Goal: Task Accomplishment & Management: Complete application form

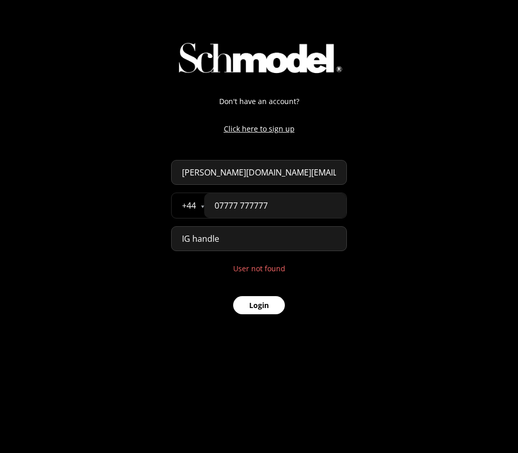
select select "GB"
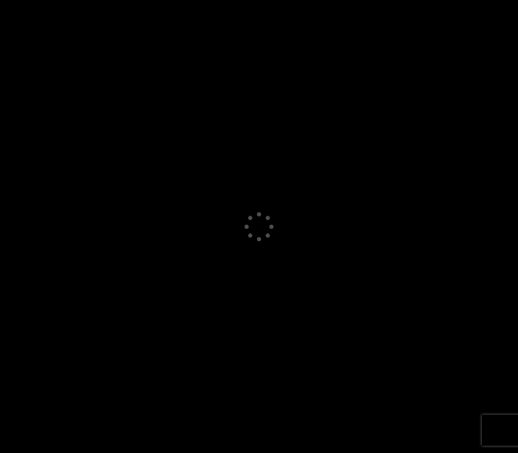
select select "GB"
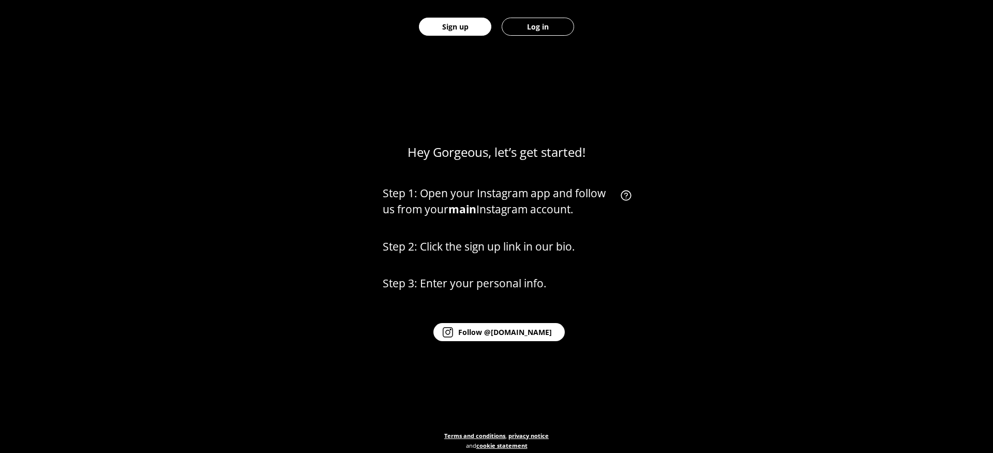
scroll to position [426, 0]
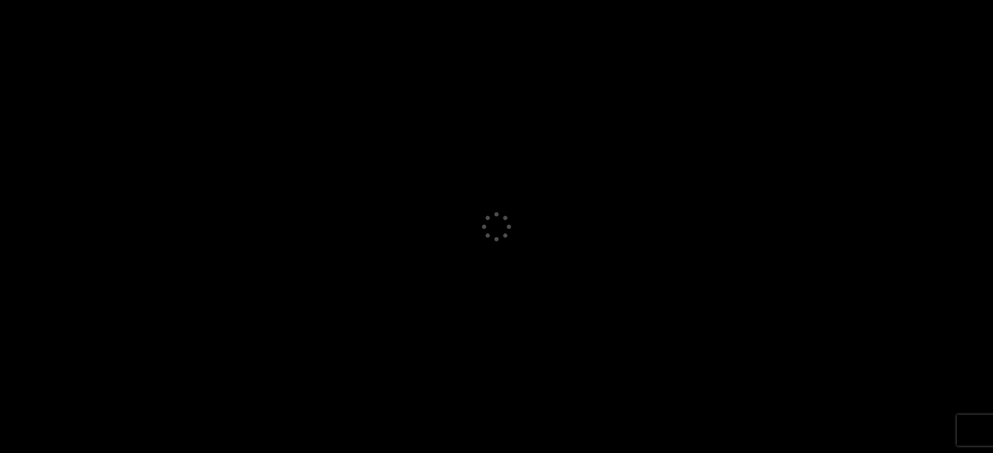
select select "GB"
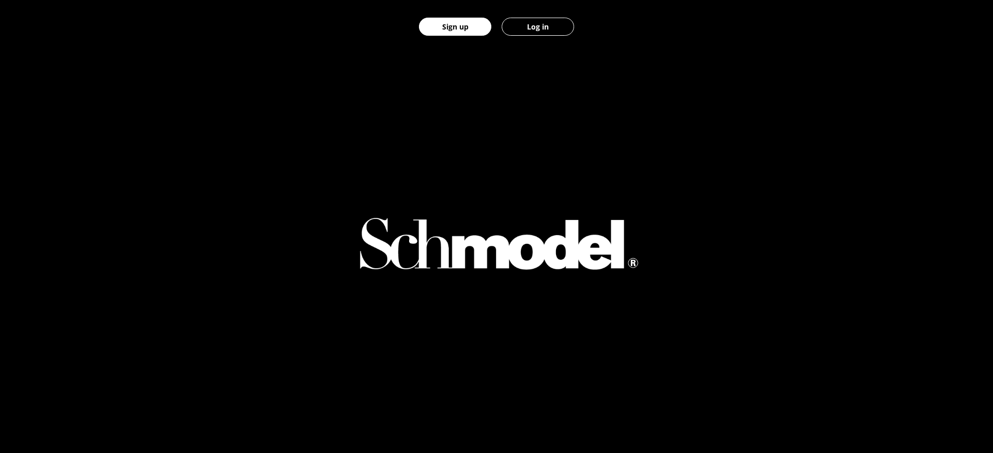
scroll to position [544, 0]
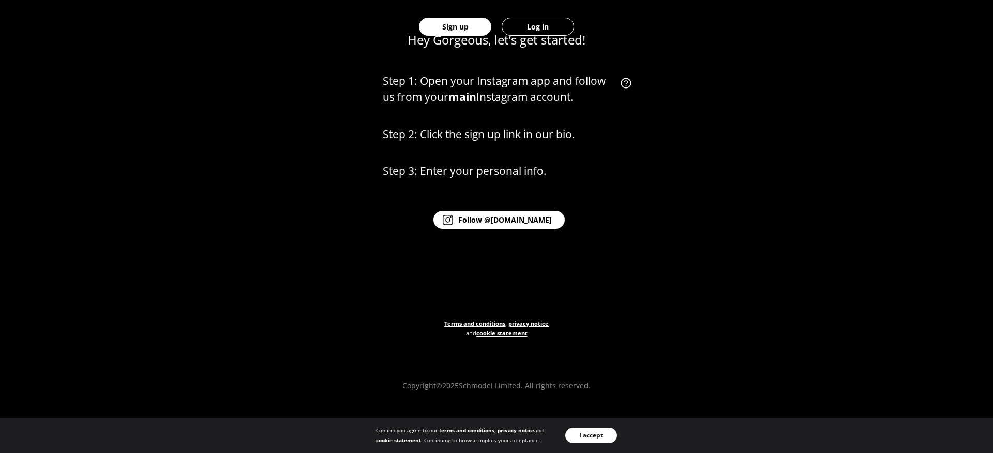
click at [666, 352] on div "Hey Gorgeous, let’s get started! Step 1: Open your Instagram app and follow us …" at bounding box center [496, 180] width 993 height 453
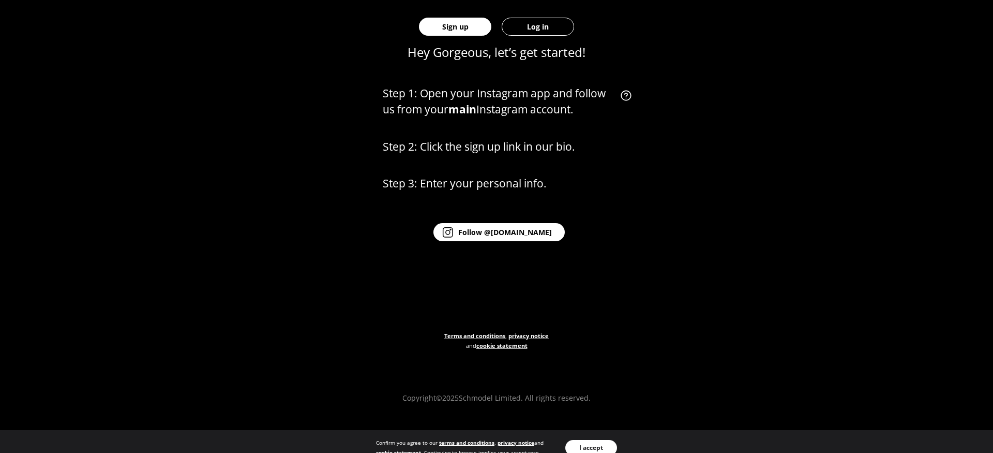
scroll to position [544, 0]
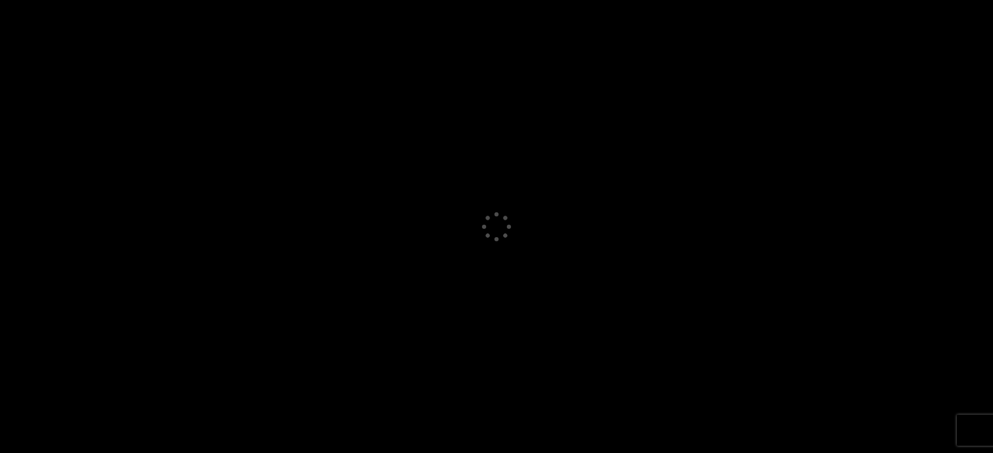
select select "GB"
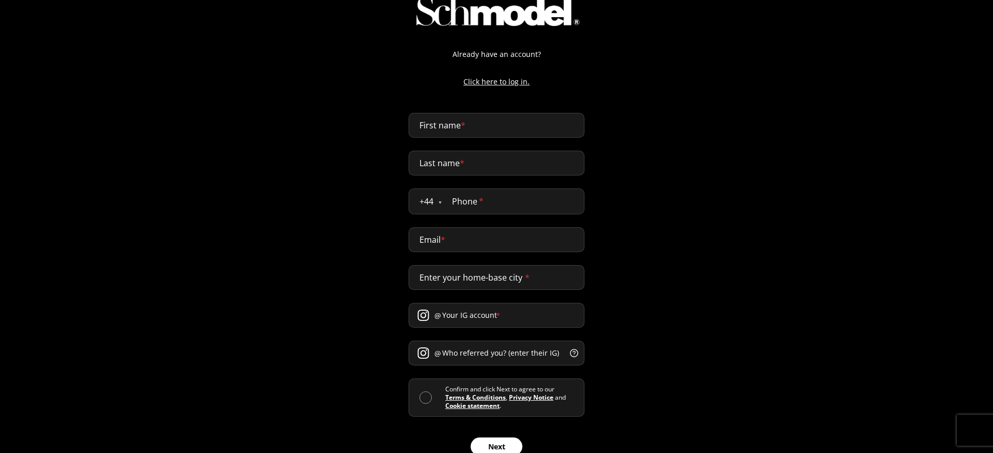
scroll to position [67, 0]
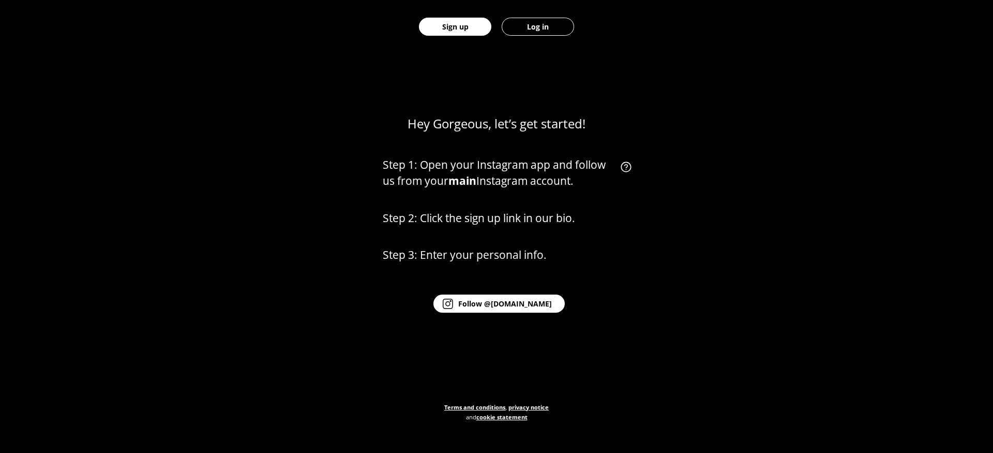
scroll to position [470, 0]
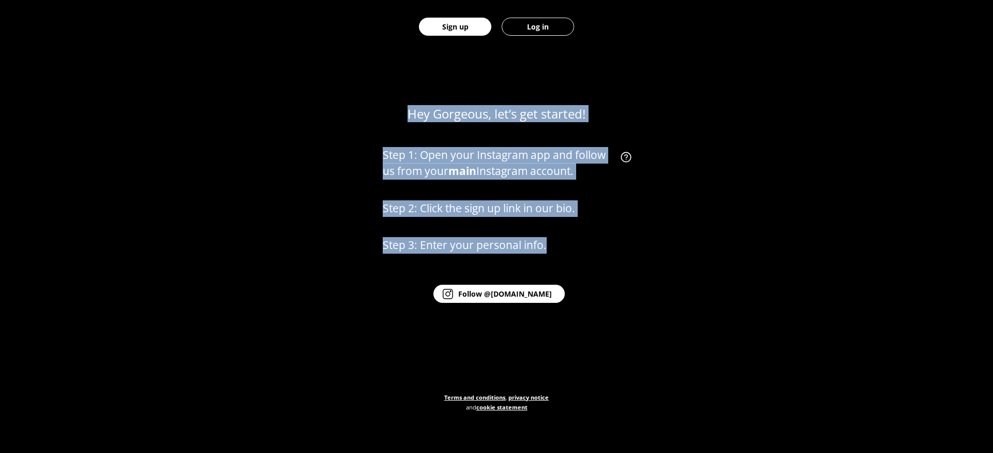
drag, startPoint x: 402, startPoint y: 101, endPoint x: 561, endPoint y: 228, distance: 203.5
click at [561, 228] on div "Hey Gorgeous, let’s get started! Step 1: Open your Instagram app and follow us …" at bounding box center [496, 254] width 993 height 453
click at [276, 126] on div "Hey Gorgeous, let’s get started! Step 1: Open your Instagram app and follow us …" at bounding box center [496, 254] width 993 height 453
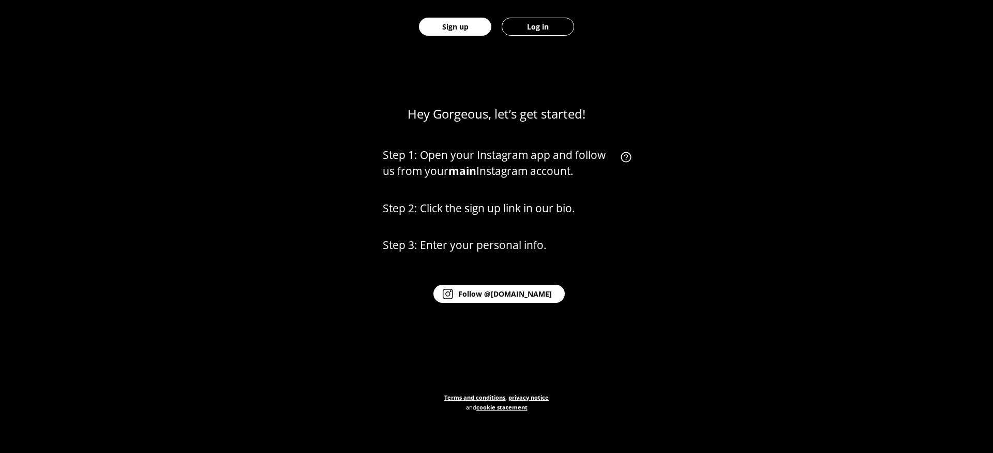
click at [236, 262] on div "Hey Gorgeous, let’s get started! Step 1: Open your Instagram app and follow us …" at bounding box center [496, 254] width 993 height 453
click at [545, 37] on link "Log in" at bounding box center [538, 26] width 83 height 53
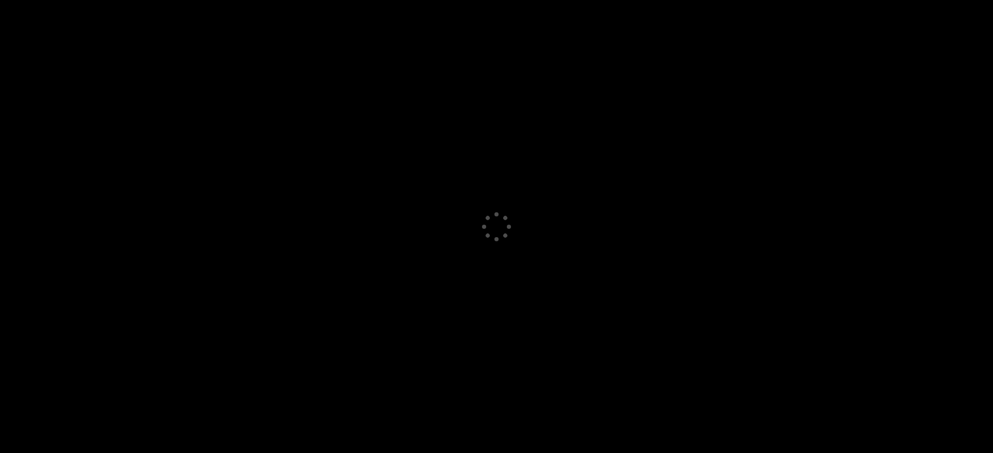
select select "GB"
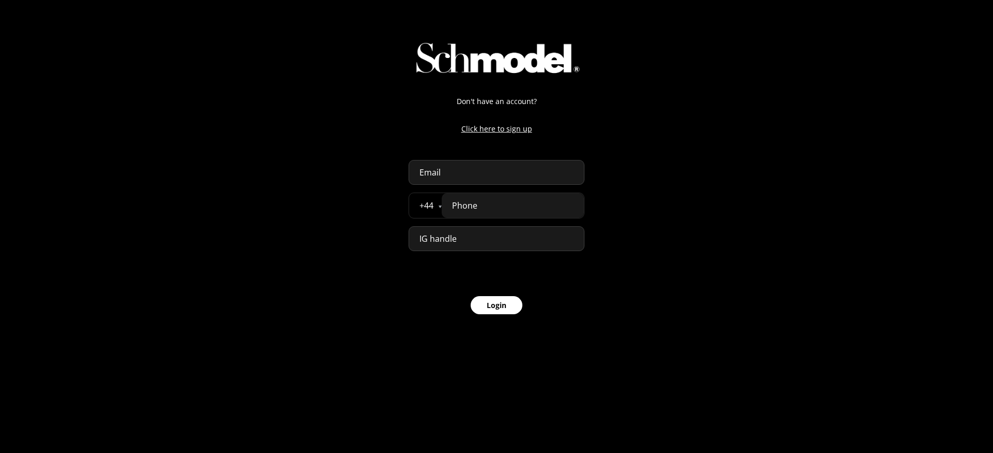
click at [489, 133] on p "Click here to sign up" at bounding box center [497, 128] width 176 height 11
select select "GB"
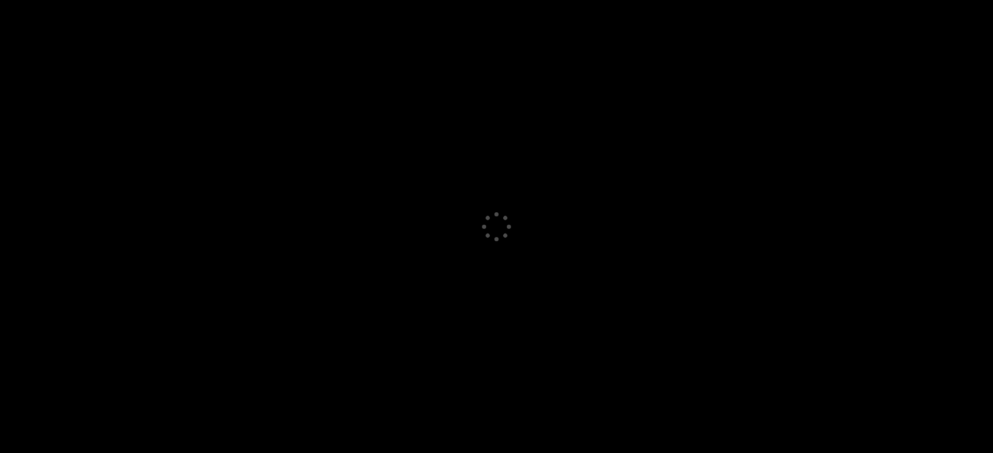
select select "GB"
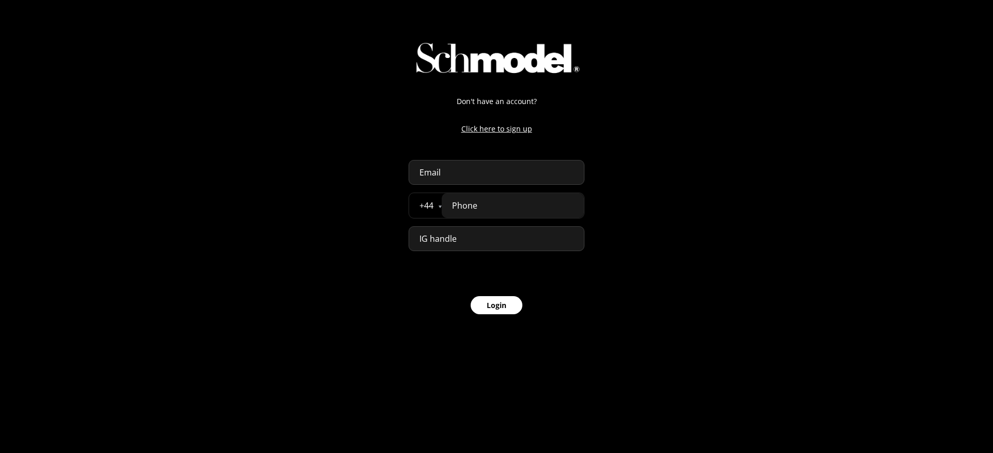
select select "GB"
click at [506, 130] on p "Click here to sign up" at bounding box center [497, 128] width 176 height 11
select select "GB"
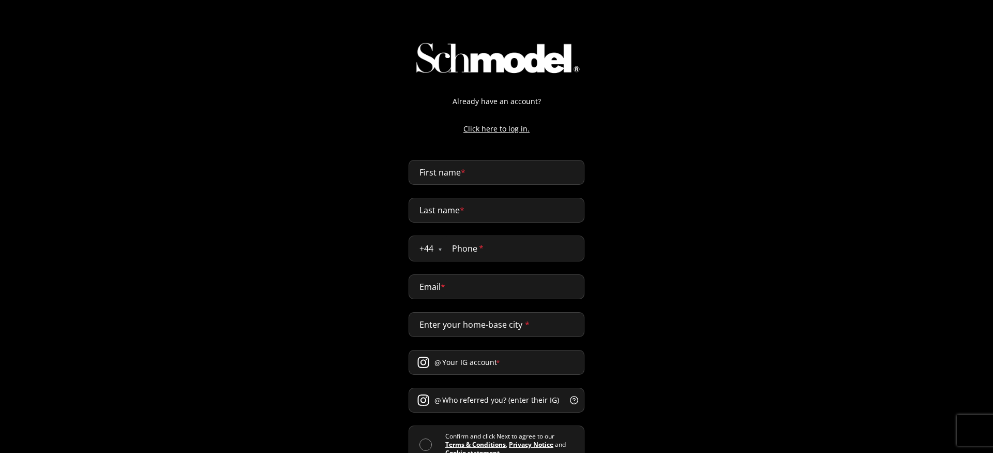
click at [511, 55] on img at bounding box center [496, 57] width 179 height 43
click at [518, 70] on img at bounding box center [496, 57] width 179 height 43
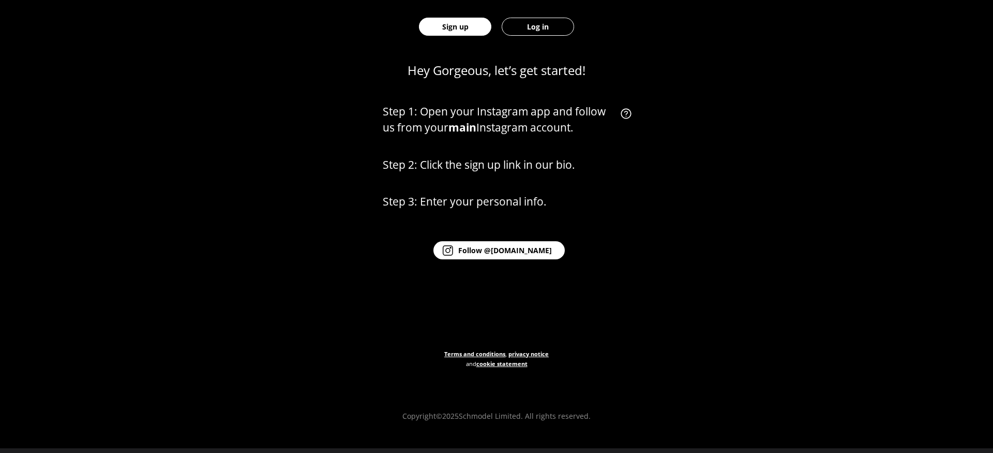
scroll to position [544, 0]
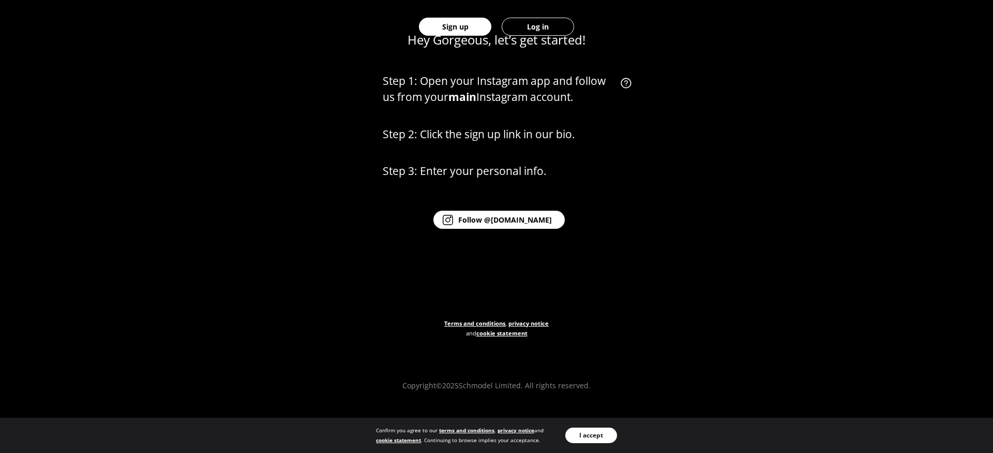
drag, startPoint x: 809, startPoint y: 139, endPoint x: 693, endPoint y: 311, distance: 208.3
click at [693, 311] on div "Hey Gorgeous, let’s get started! Step 1: Open your Instagram app and follow us …" at bounding box center [496, 180] width 993 height 453
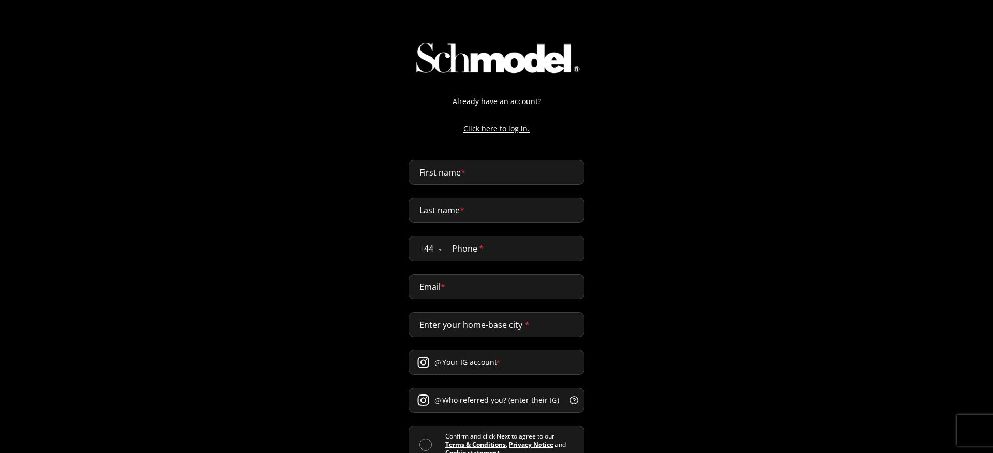
select select "GB"
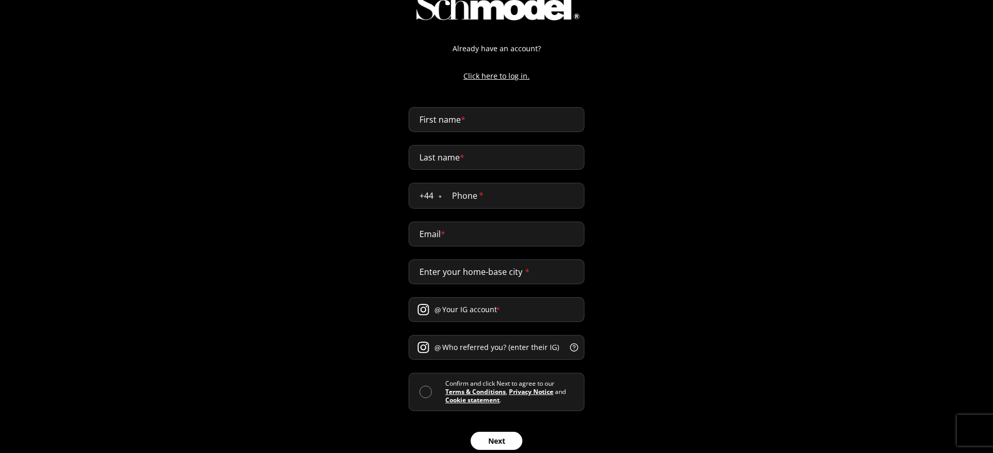
scroll to position [67, 0]
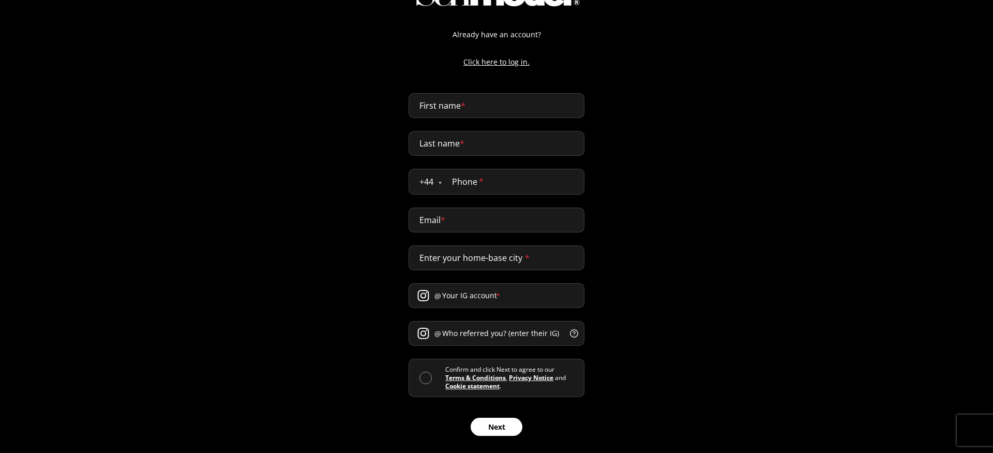
click at [483, 376] on link "Terms & Conditions" at bounding box center [475, 377] width 61 height 9
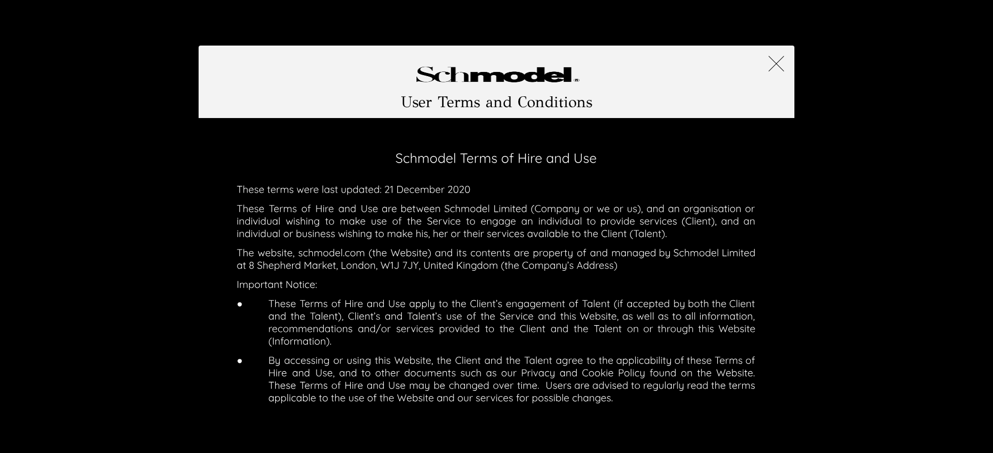
click at [538, 77] on img at bounding box center [496, 74] width 179 height 22
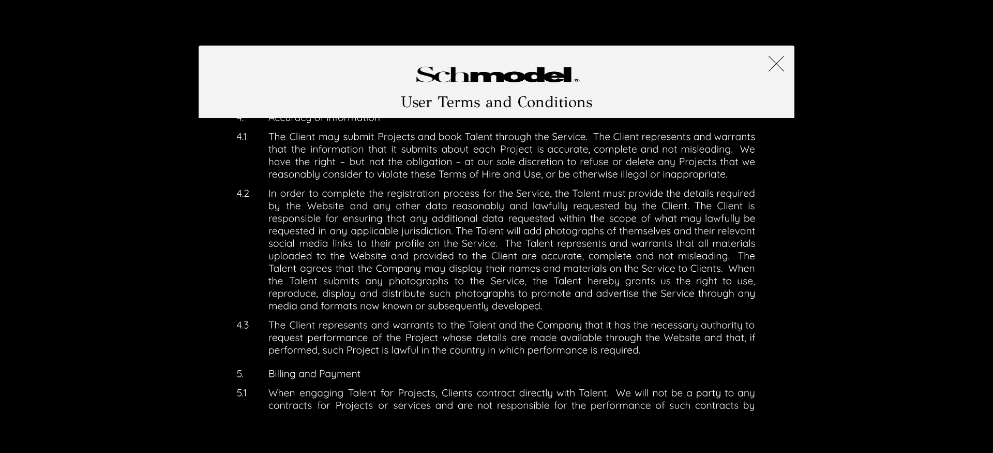
scroll to position [1621, 0]
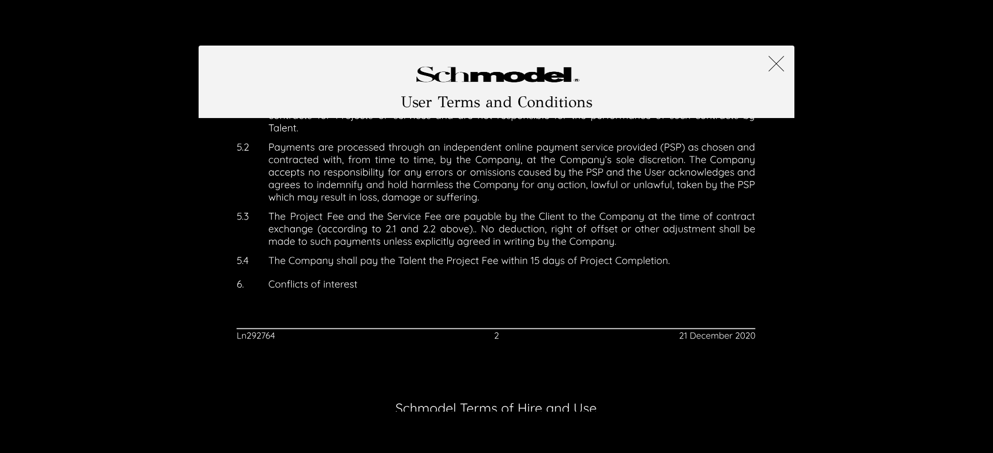
click at [772, 68] on img at bounding box center [777, 64] width 16 height 16
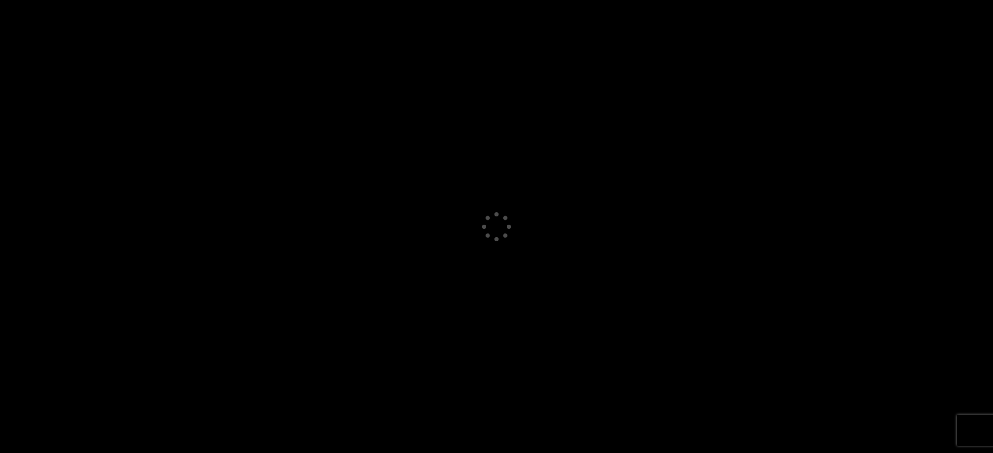
select select "GB"
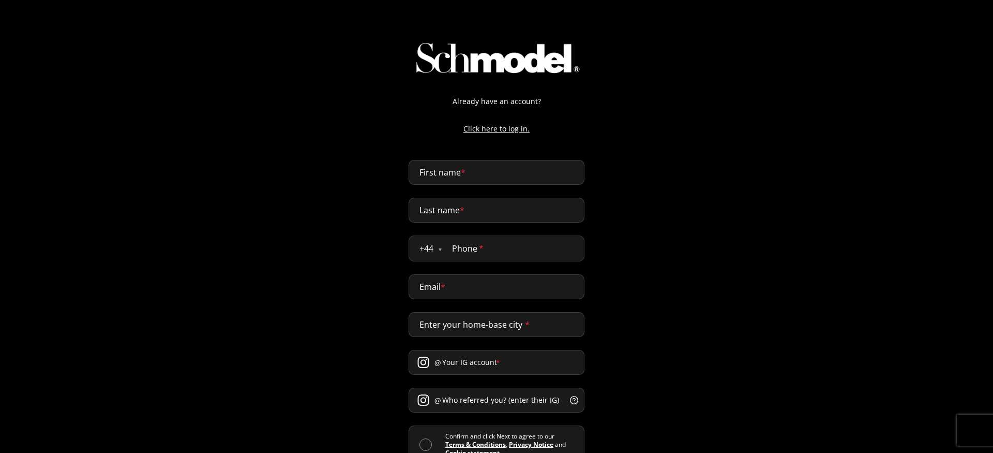
click at [500, 57] on img at bounding box center [496, 57] width 179 height 43
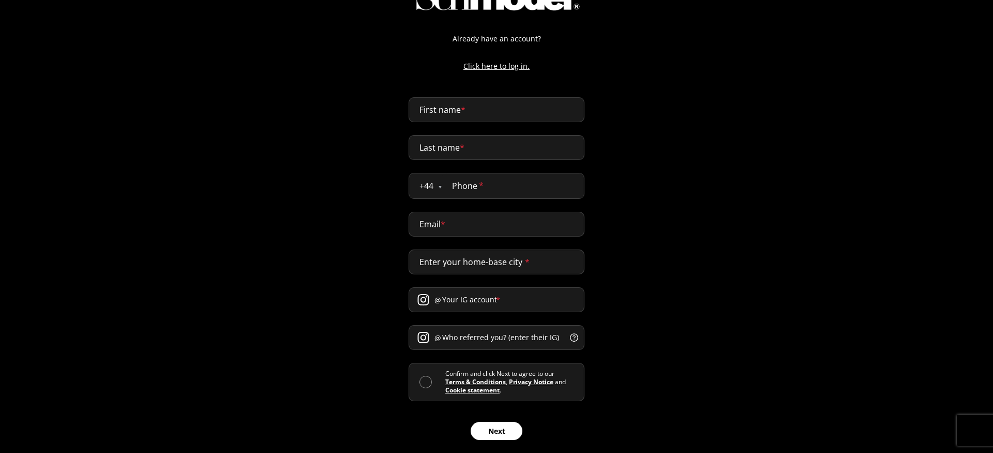
scroll to position [67, 0]
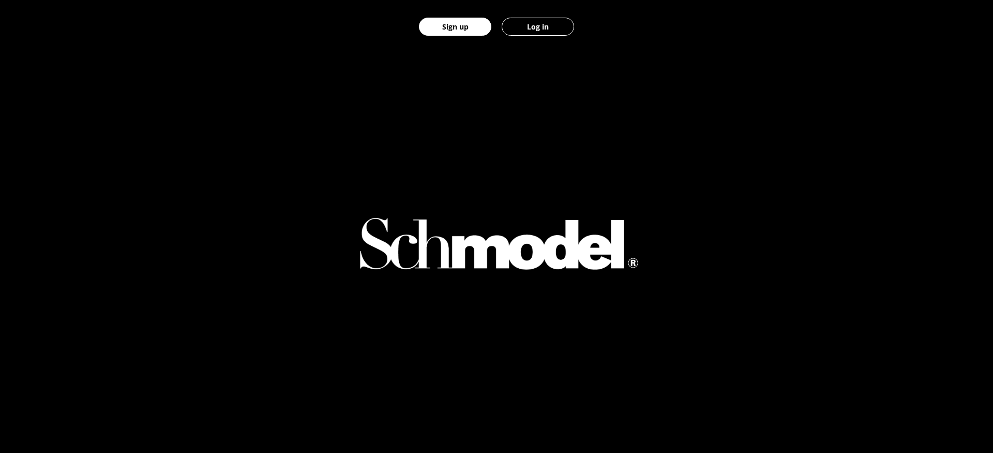
scroll to position [498, 0]
